Goal: Task Accomplishment & Management: Complete application form

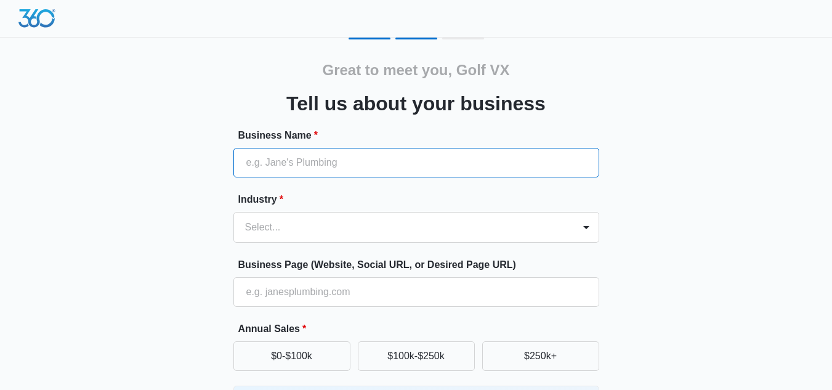
click at [296, 162] on input "Business Name *" at bounding box center [416, 163] width 366 height 30
type input "Golf VX [GEOGRAPHIC_DATA]"
type input "[PHONE_NUMBER]"
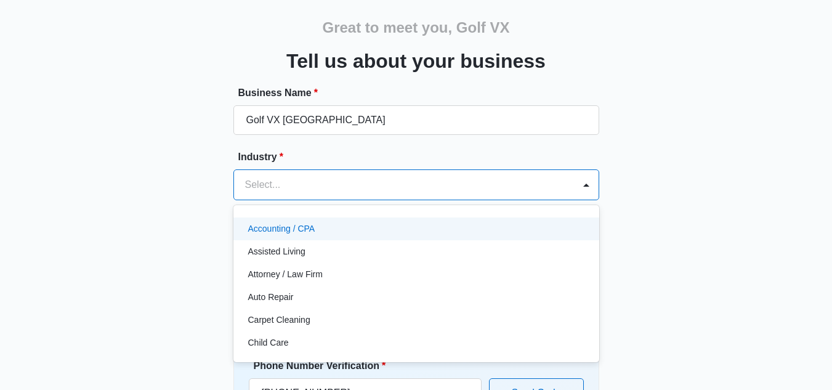
click at [315, 200] on div "49 results available. Use Up and Down to choose options, press Enter to select …" at bounding box center [416, 184] width 366 height 31
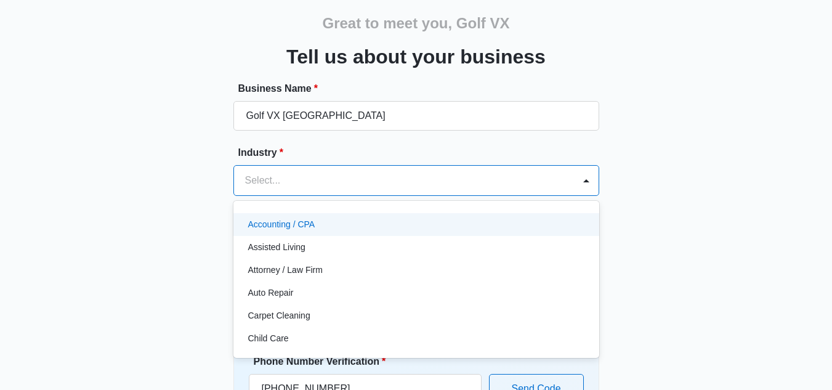
scroll to position [51, 0]
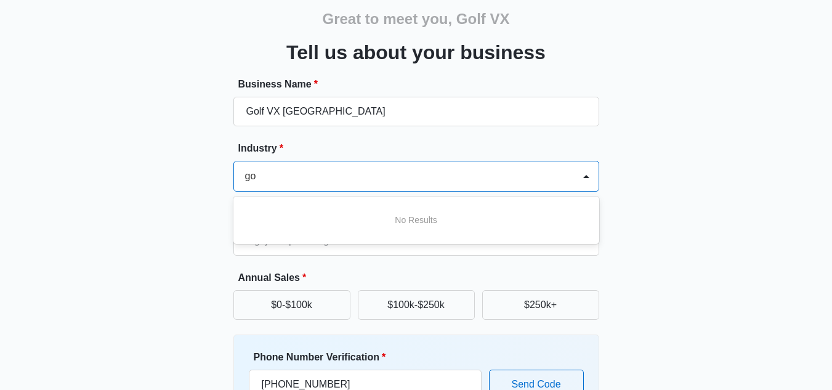
type input "g"
type input "sport"
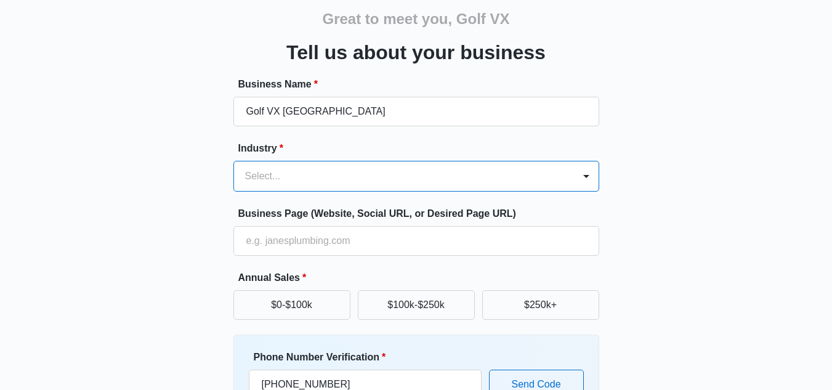
click at [390, 178] on div at bounding box center [401, 176] width 313 height 17
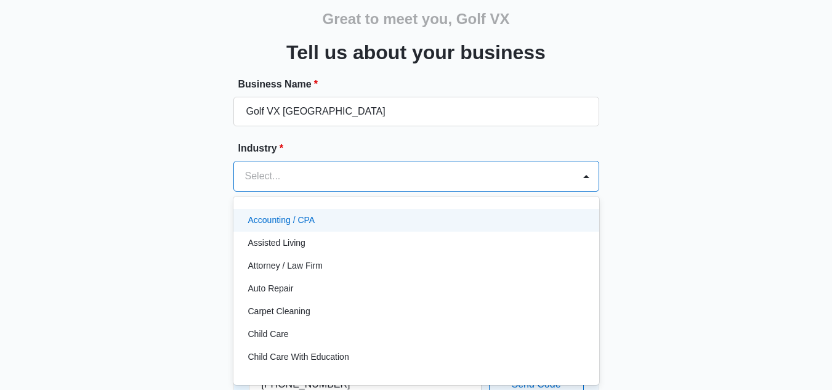
click at [390, 178] on div at bounding box center [401, 176] width 313 height 17
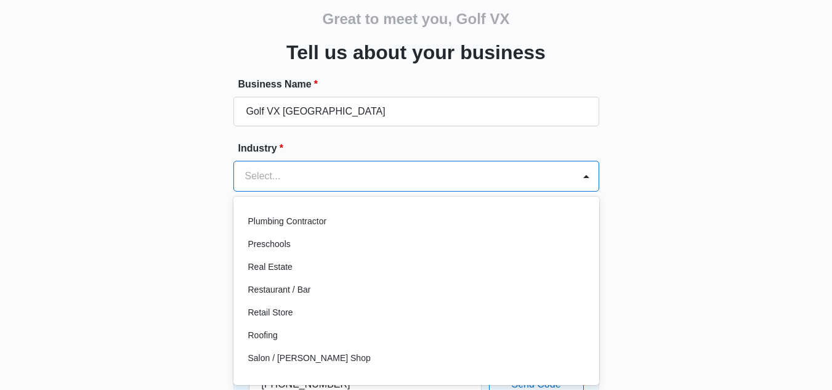
scroll to position [953, 0]
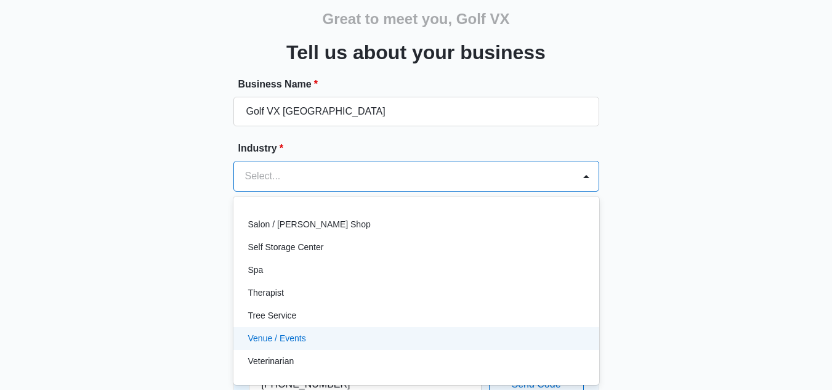
click at [304, 334] on p "Venue / Events" at bounding box center [277, 338] width 58 height 13
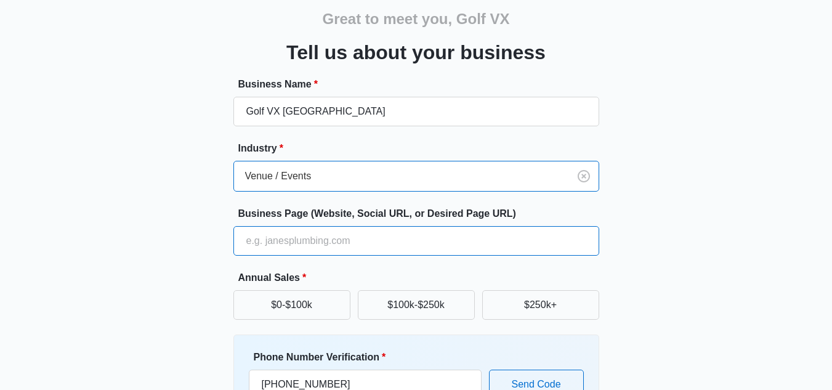
click at [297, 241] on input "Business Page (Website, Social URL, or Desired Page URL)" at bounding box center [416, 241] width 366 height 30
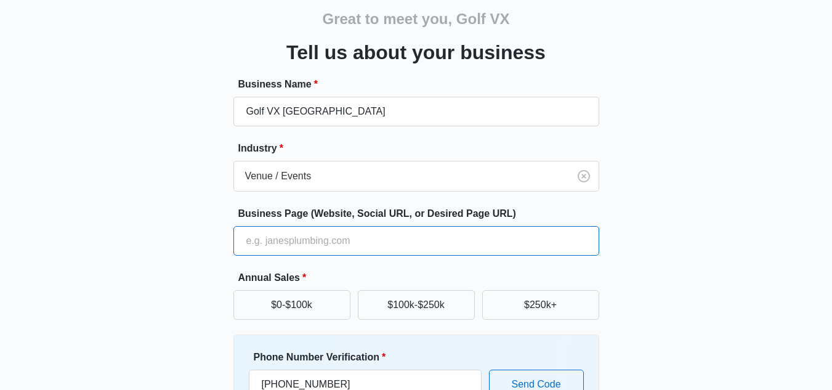
type input "[URL][DOMAIN_NAME]"
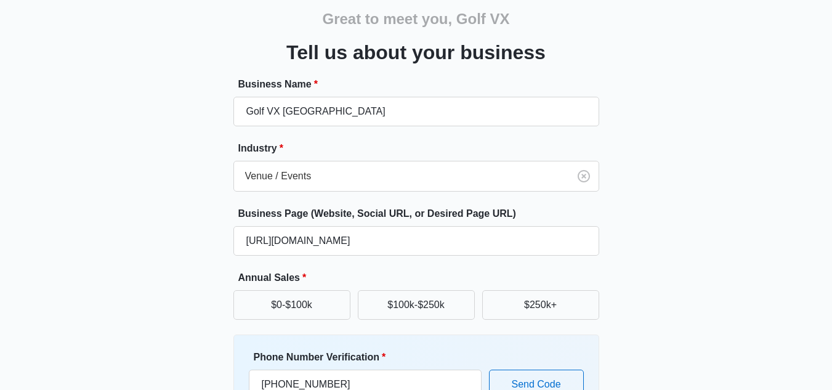
click at [704, 266] on div "Great to meet you, Golf VX Tell us about your business Business Name * Golf VX …" at bounding box center [416, 236] width 739 height 500
click at [527, 308] on button "$250k+" at bounding box center [540, 305] width 117 height 30
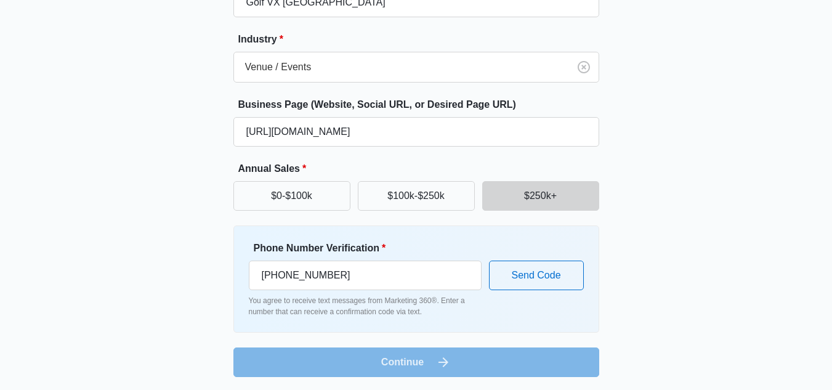
scroll to position [162, 0]
